Goal: Transaction & Acquisition: Purchase product/service

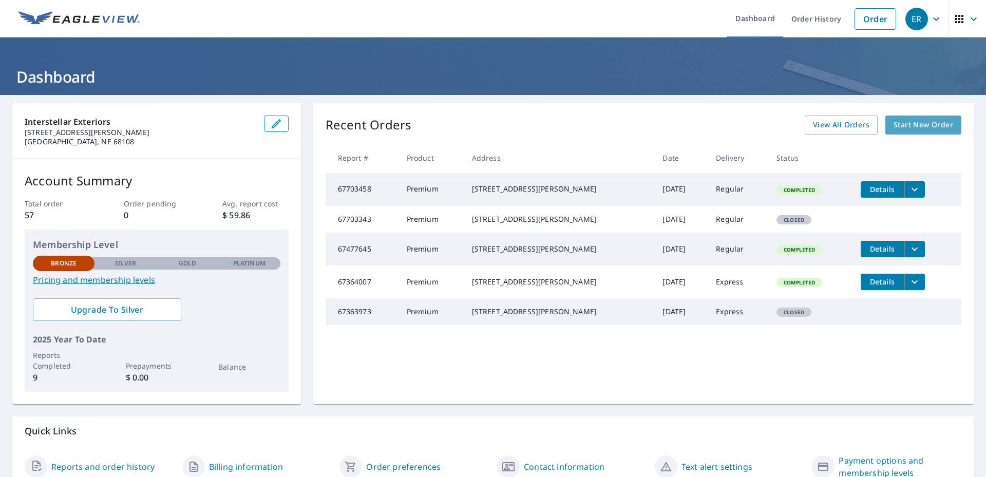
click at [900, 122] on span "Start New Order" at bounding box center [924, 125] width 60 height 13
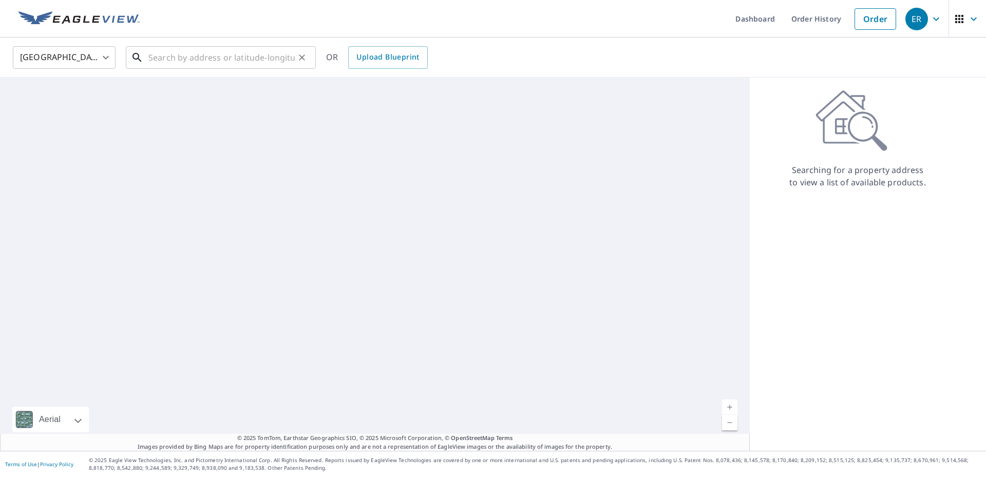
click at [229, 52] on input "text" at bounding box center [221, 57] width 146 height 29
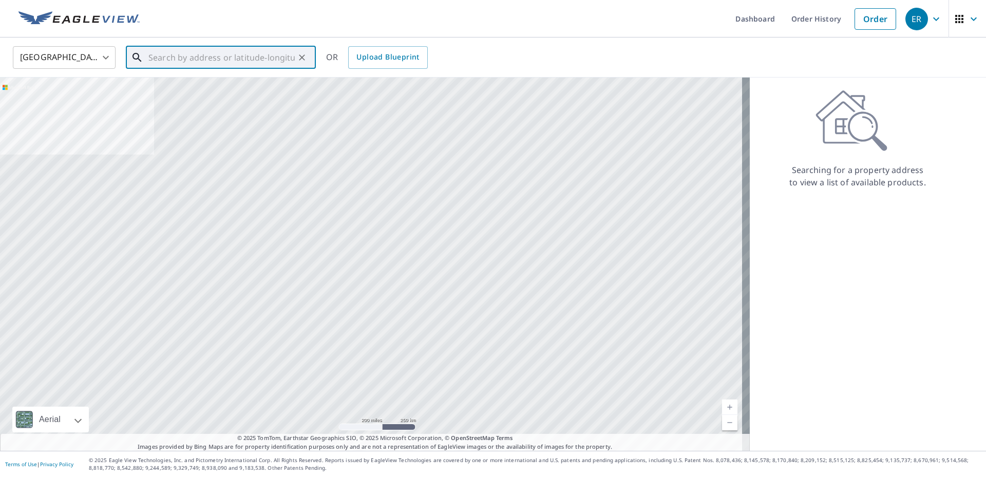
paste input "[STREET_ADDRESS]"
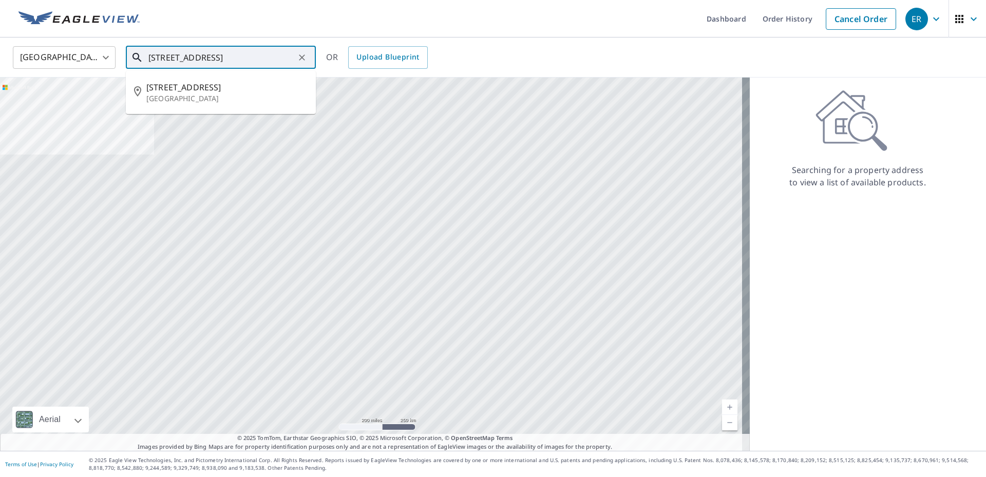
type input "[STREET_ADDRESS]"
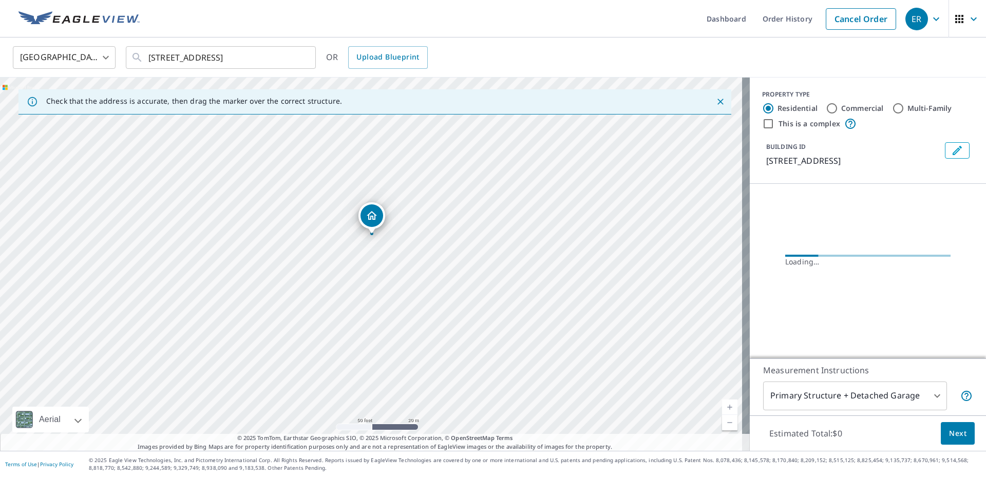
drag, startPoint x: 383, startPoint y: 281, endPoint x: 384, endPoint y: 290, distance: 8.9
click at [384, 290] on div "[STREET_ADDRESS]" at bounding box center [375, 264] width 750 height 373
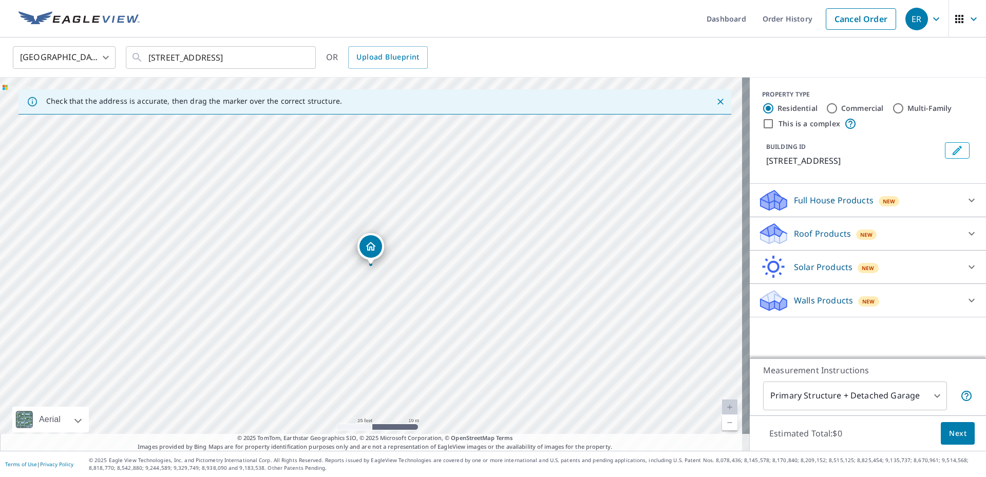
click at [794, 232] on p "Roof Products" at bounding box center [822, 234] width 57 height 12
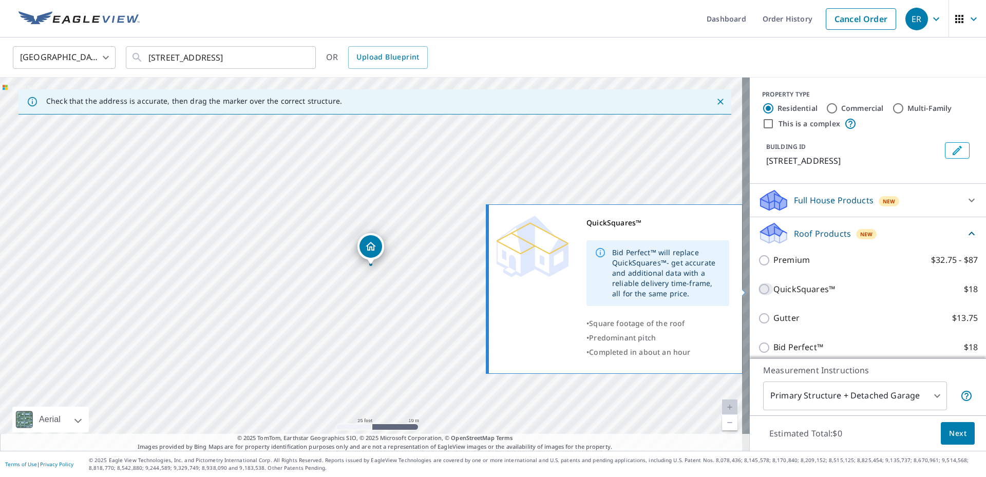
click at [758, 285] on input "QuickSquares™ $18" at bounding box center [765, 289] width 15 height 12
checkbox input "true"
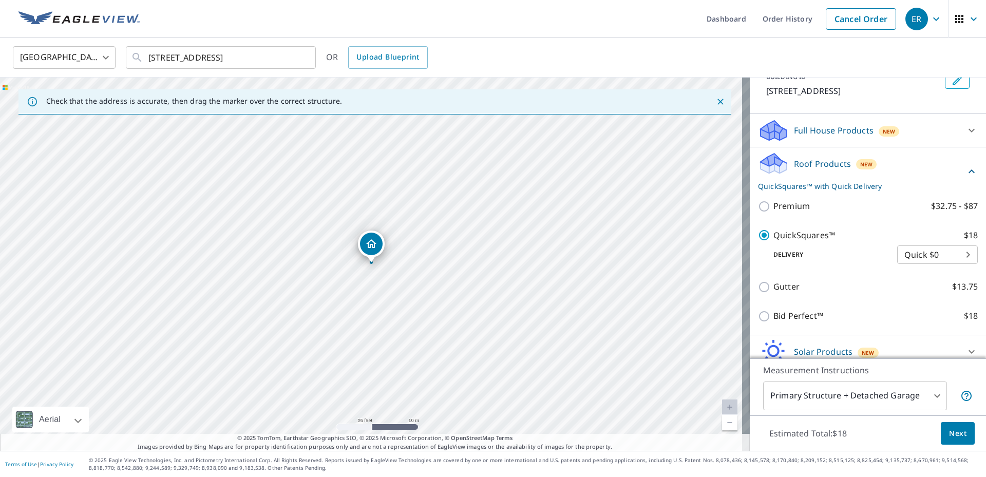
scroll to position [114, 0]
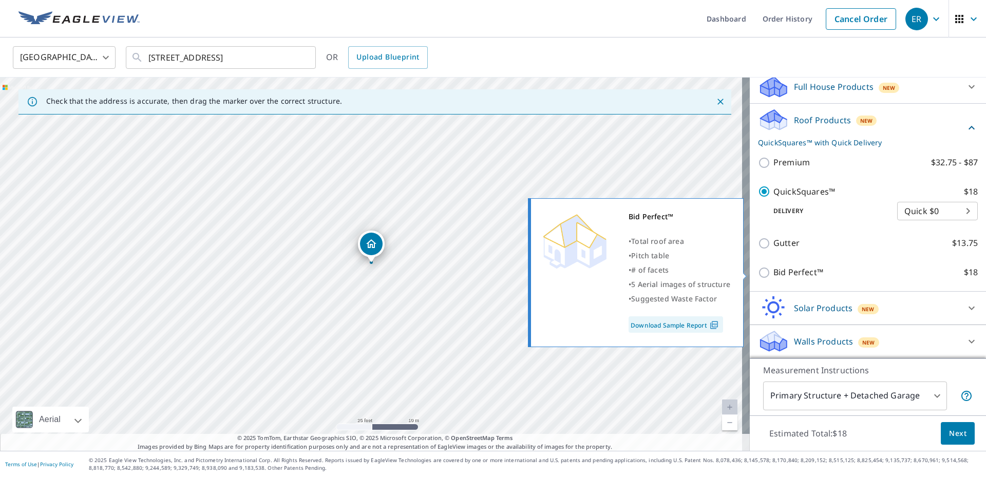
click at [763, 271] on input "Bid Perfect™ $18" at bounding box center [765, 273] width 15 height 12
checkbox input "true"
checkbox input "false"
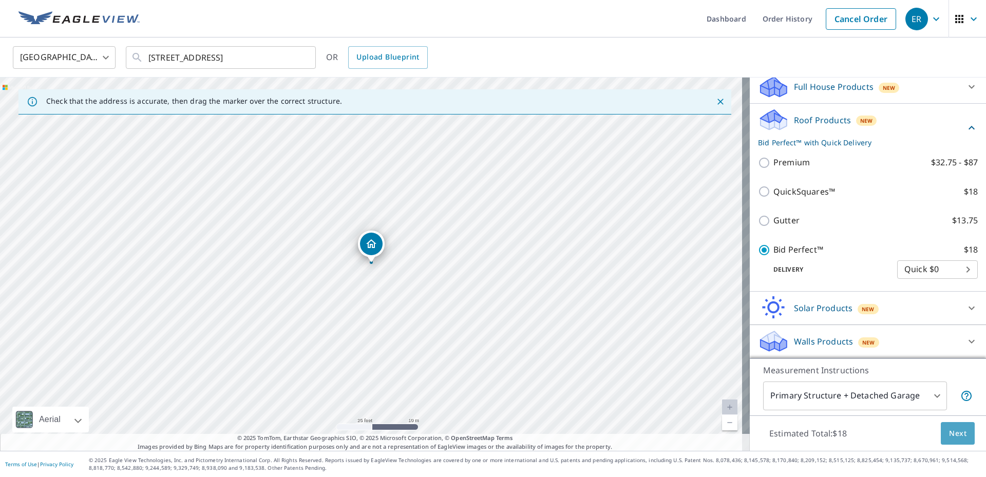
click at [962, 436] on button "Next" at bounding box center [958, 433] width 34 height 23
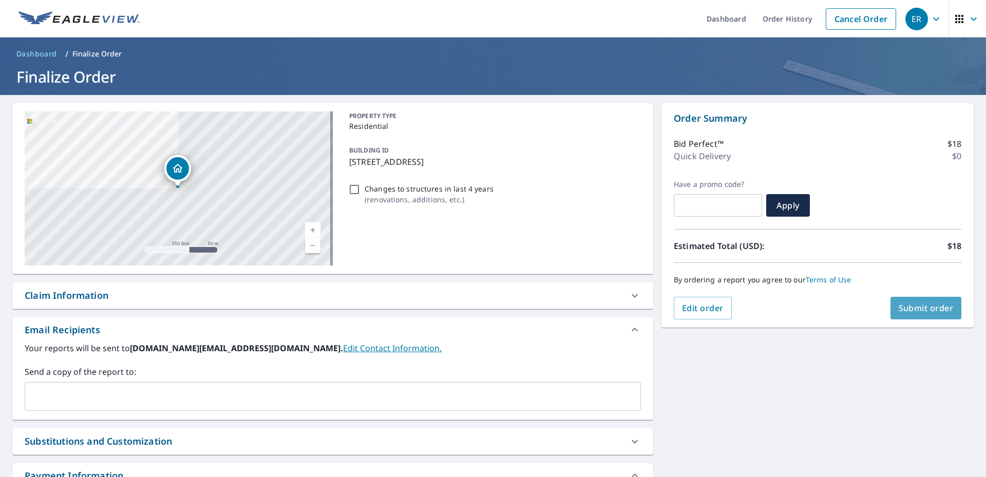
click at [911, 308] on span "Submit order" at bounding box center [926, 308] width 55 height 11
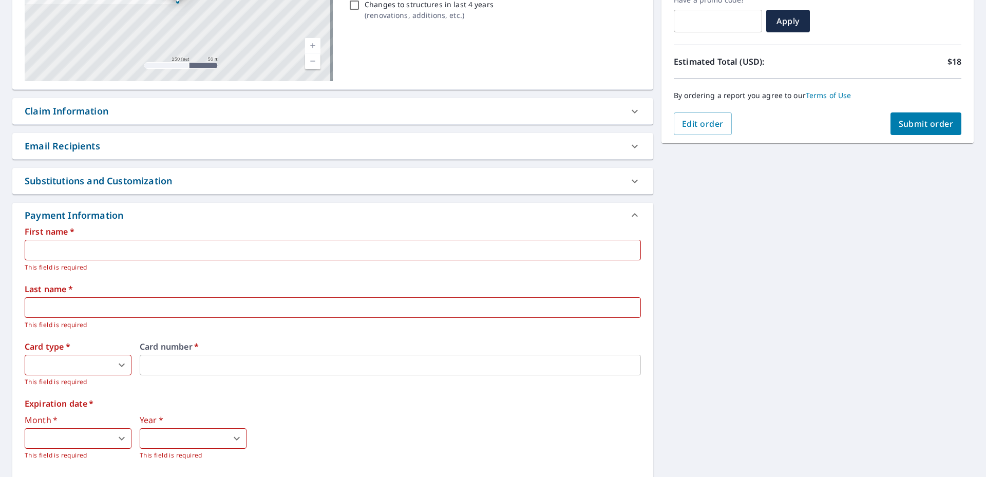
scroll to position [205, 0]
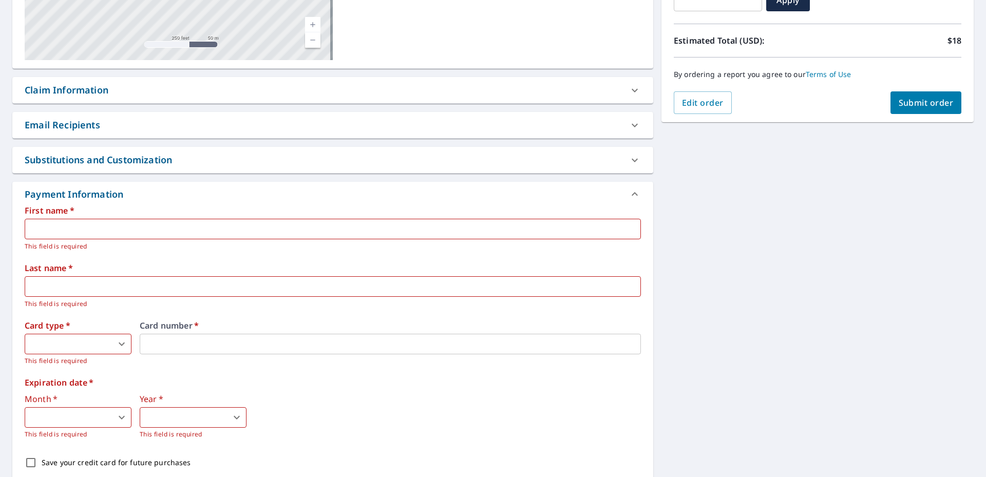
click at [67, 241] on p "This field is required" at bounding box center [329, 246] width 609 height 10
click at [84, 227] on input "text" at bounding box center [333, 229] width 616 height 21
type input "Prisila"
type input "[PERSON_NAME]"
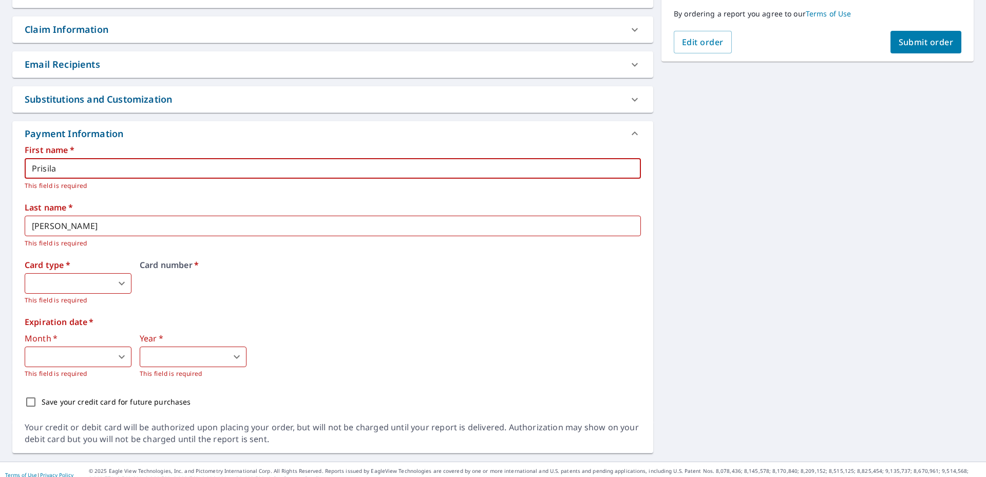
scroll to position [277, 0]
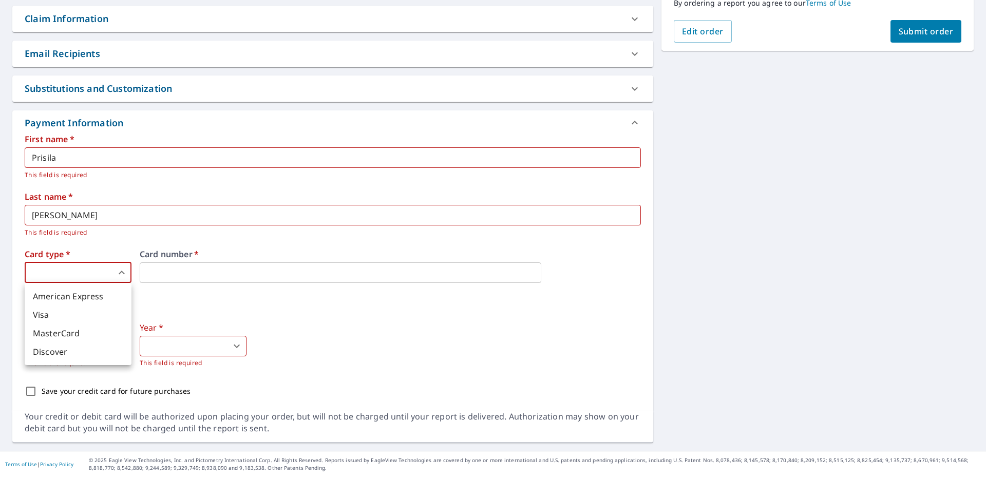
click at [106, 270] on body "ER ER Dashboard Order History Cancel Order ER Dashboard / Finalize Order Finali…" at bounding box center [493, 238] width 986 height 477
click at [87, 323] on li "Visa" at bounding box center [78, 315] width 107 height 18
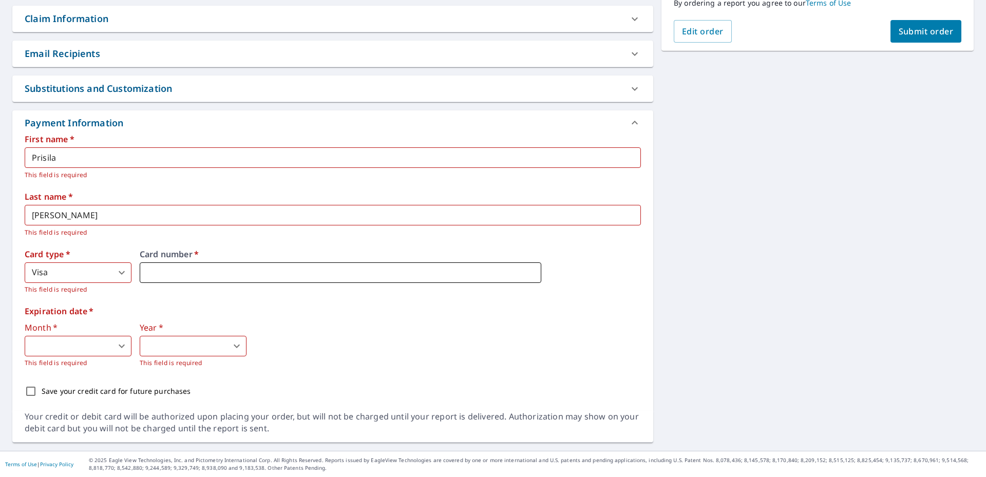
type input "3"
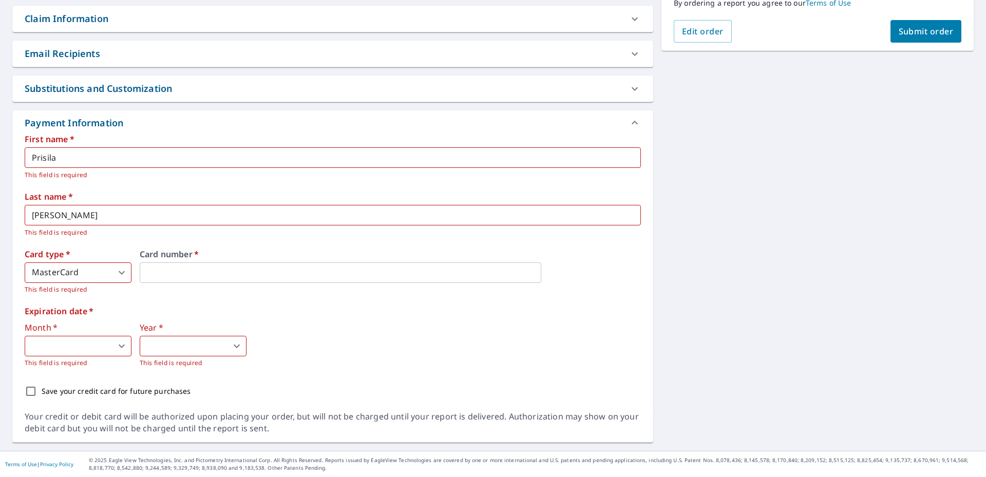
click at [58, 343] on body "ER ER Dashboard Order History Cancel Order ER Dashboard / Finalize Order Finali…" at bounding box center [493, 238] width 986 height 477
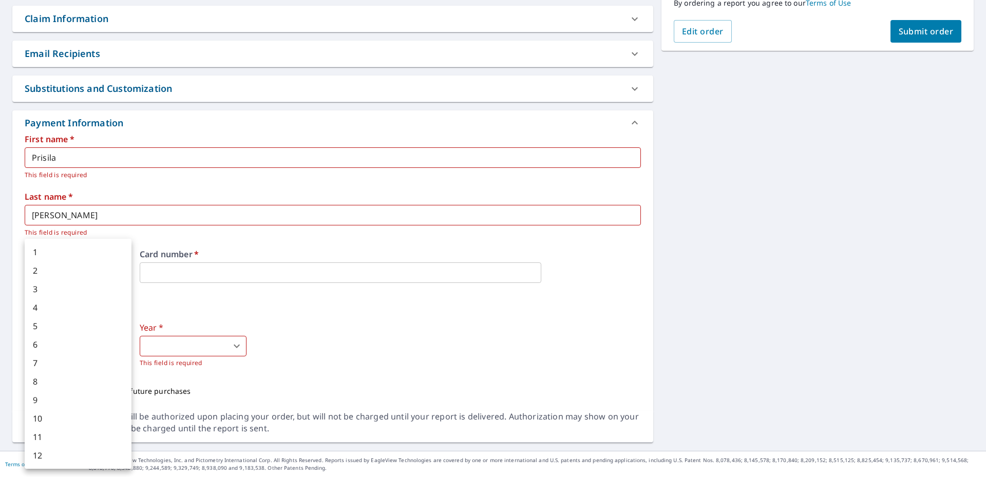
click at [46, 457] on li "12" at bounding box center [78, 455] width 107 height 18
type input "12"
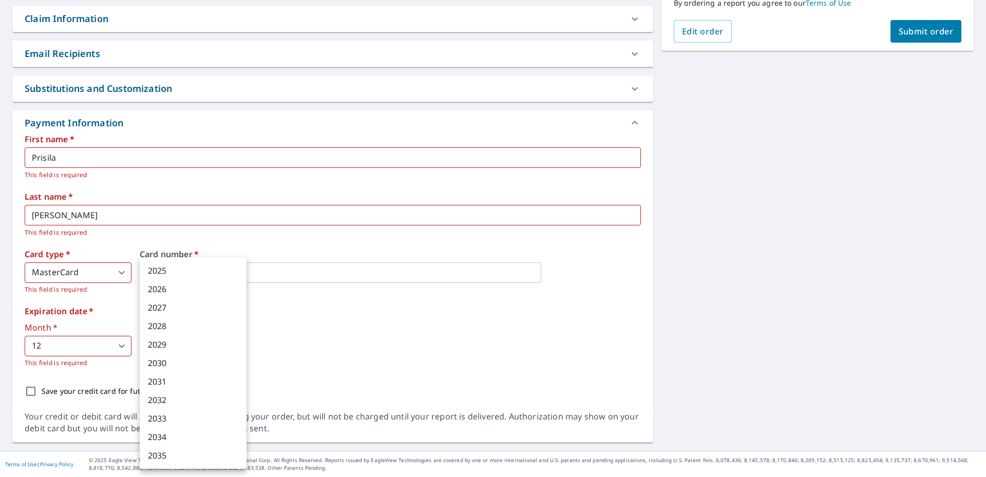
click at [181, 346] on body "ER ER Dashboard Order History Cancel Order ER Dashboard / Finalize Order Finali…" at bounding box center [493, 238] width 986 height 477
click at [182, 323] on li "2028" at bounding box center [193, 326] width 107 height 18
type input "2028"
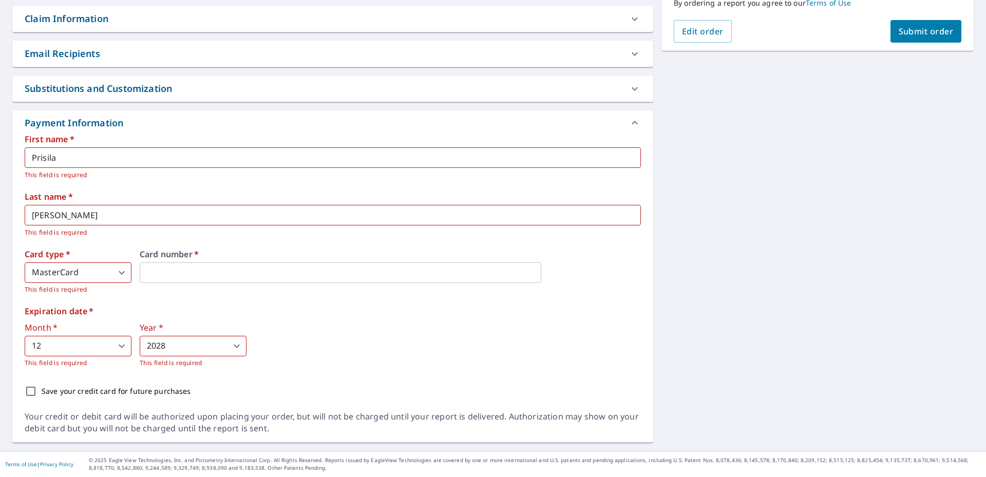
click at [313, 314] on label "Expiration date   *" at bounding box center [333, 311] width 616 height 8
click at [91, 270] on body "ER ER Dashboard Order History Cancel Order ER Dashboard / Finalize Order Finali…" at bounding box center [493, 238] width 986 height 477
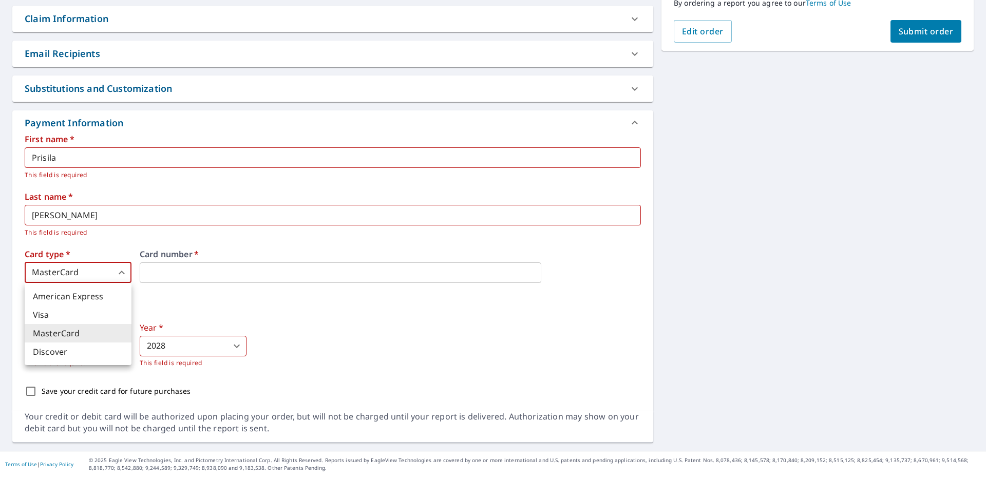
click at [83, 314] on li "Visa" at bounding box center [78, 315] width 107 height 18
type input "2"
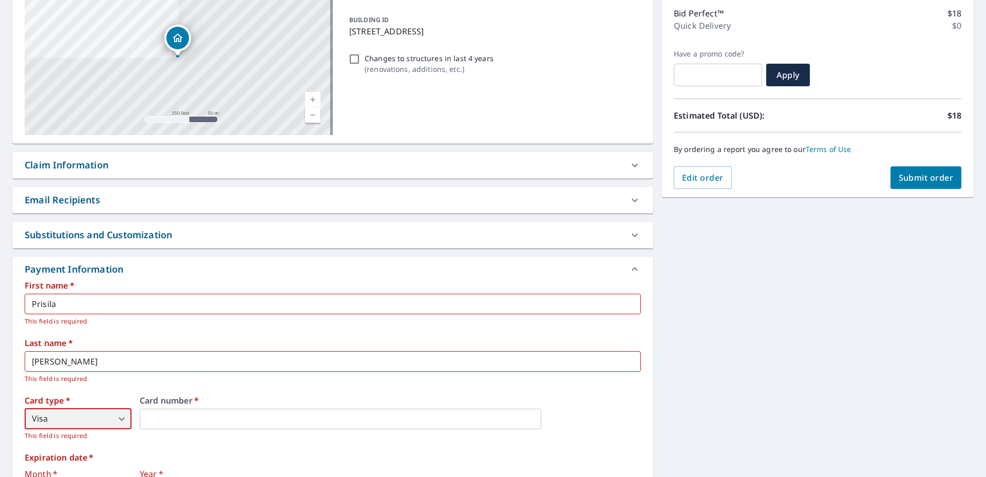
scroll to position [20, 0]
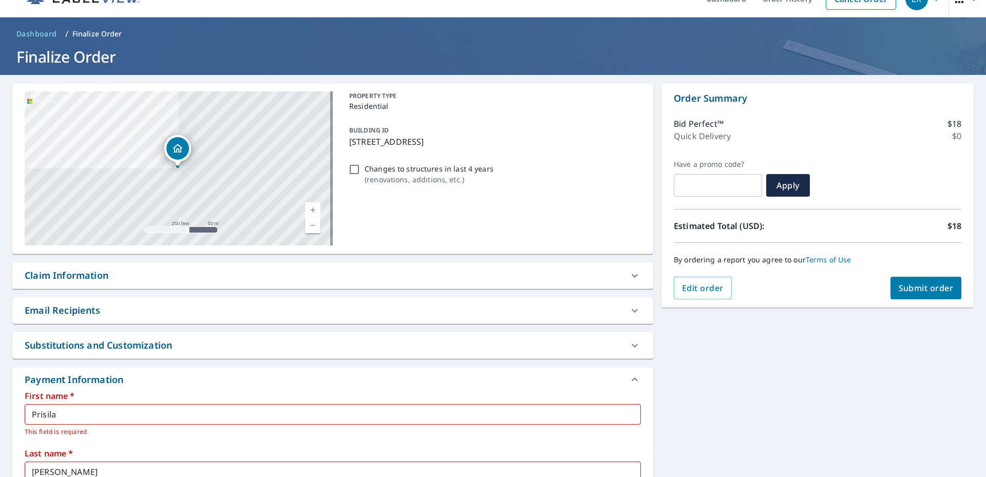
click at [899, 288] on span "Submit order" at bounding box center [926, 287] width 55 height 11
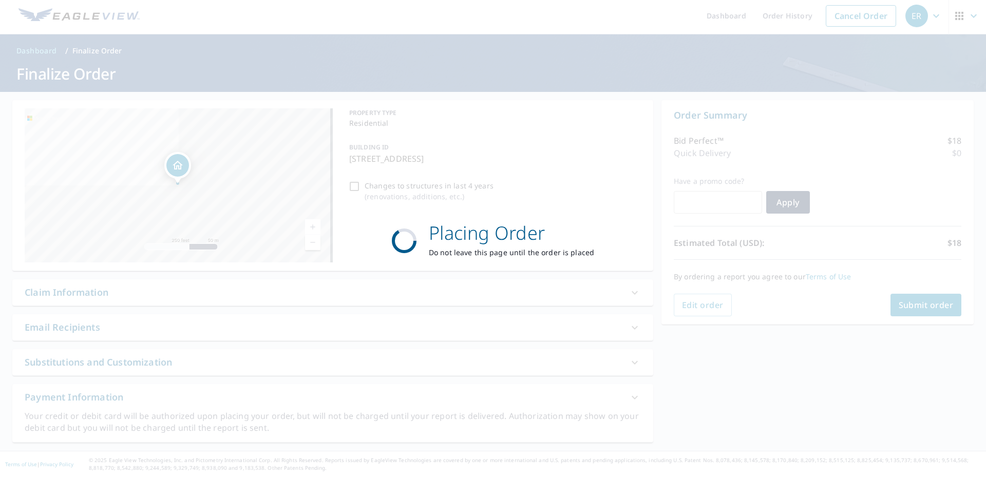
scroll to position [3, 0]
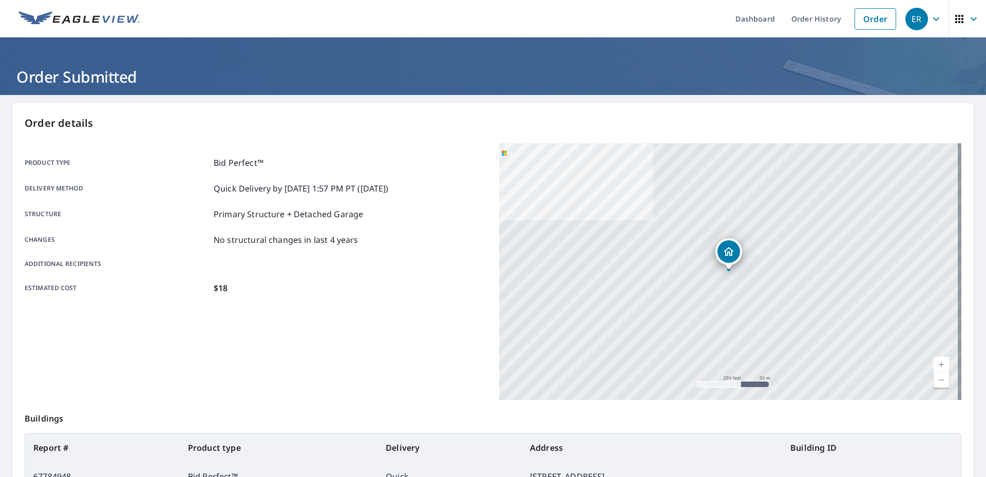
click at [34, 21] on img at bounding box center [78, 18] width 121 height 15
